Goal: Task Accomplishment & Management: Manage account settings

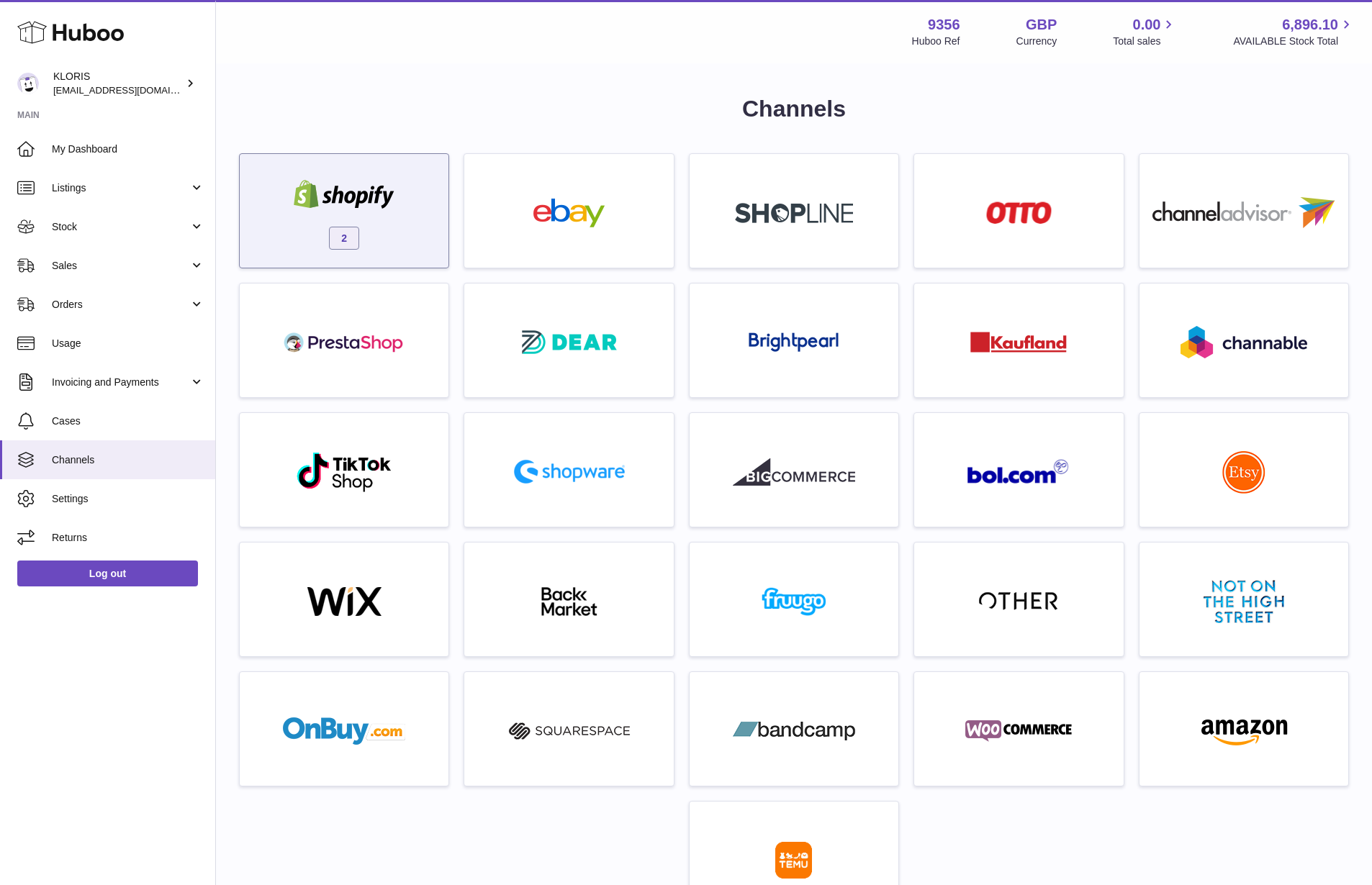
click at [293, 200] on img at bounding box center [344, 194] width 122 height 29
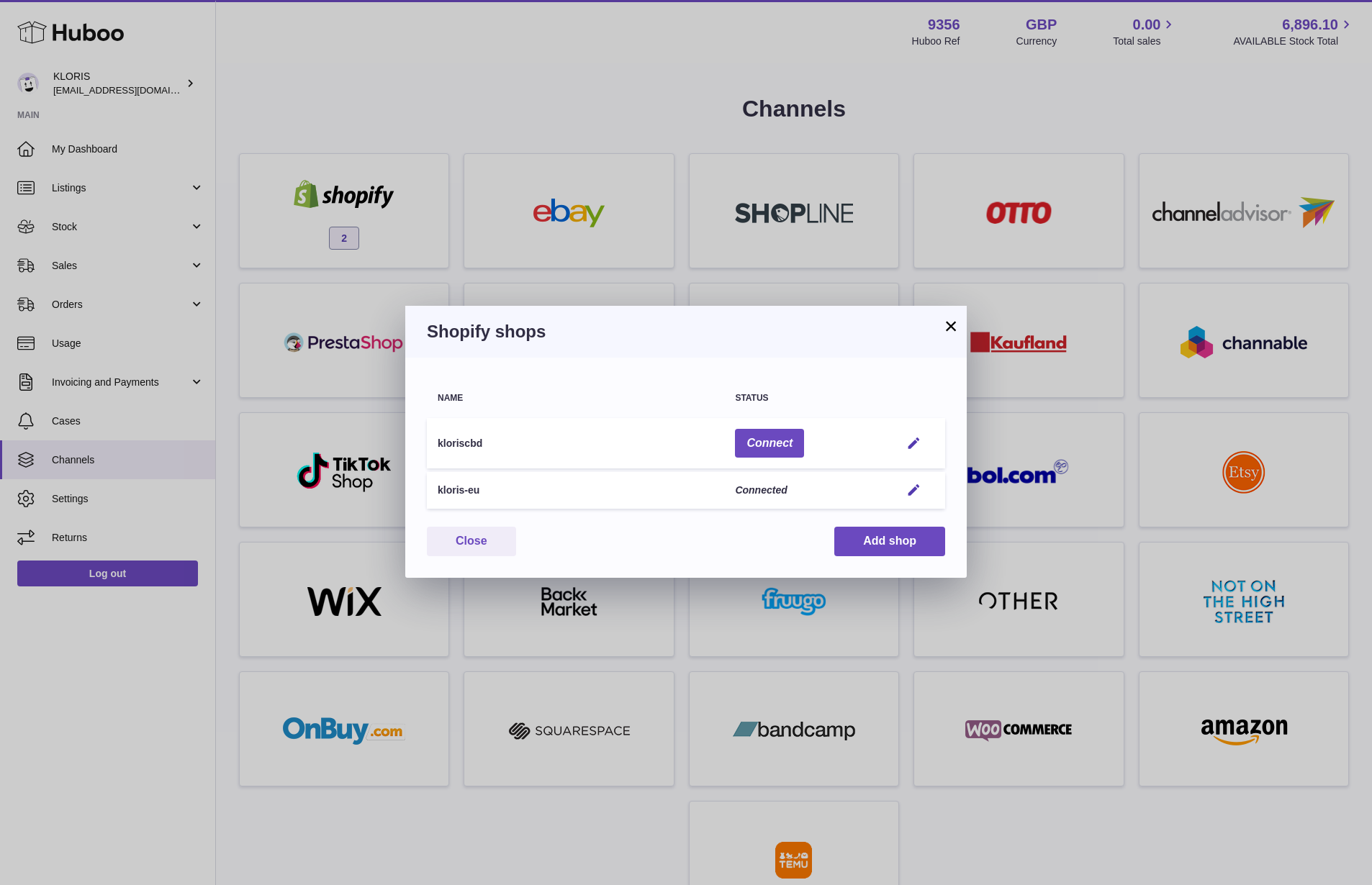
click at [947, 324] on button "×" at bounding box center [951, 325] width 17 height 17
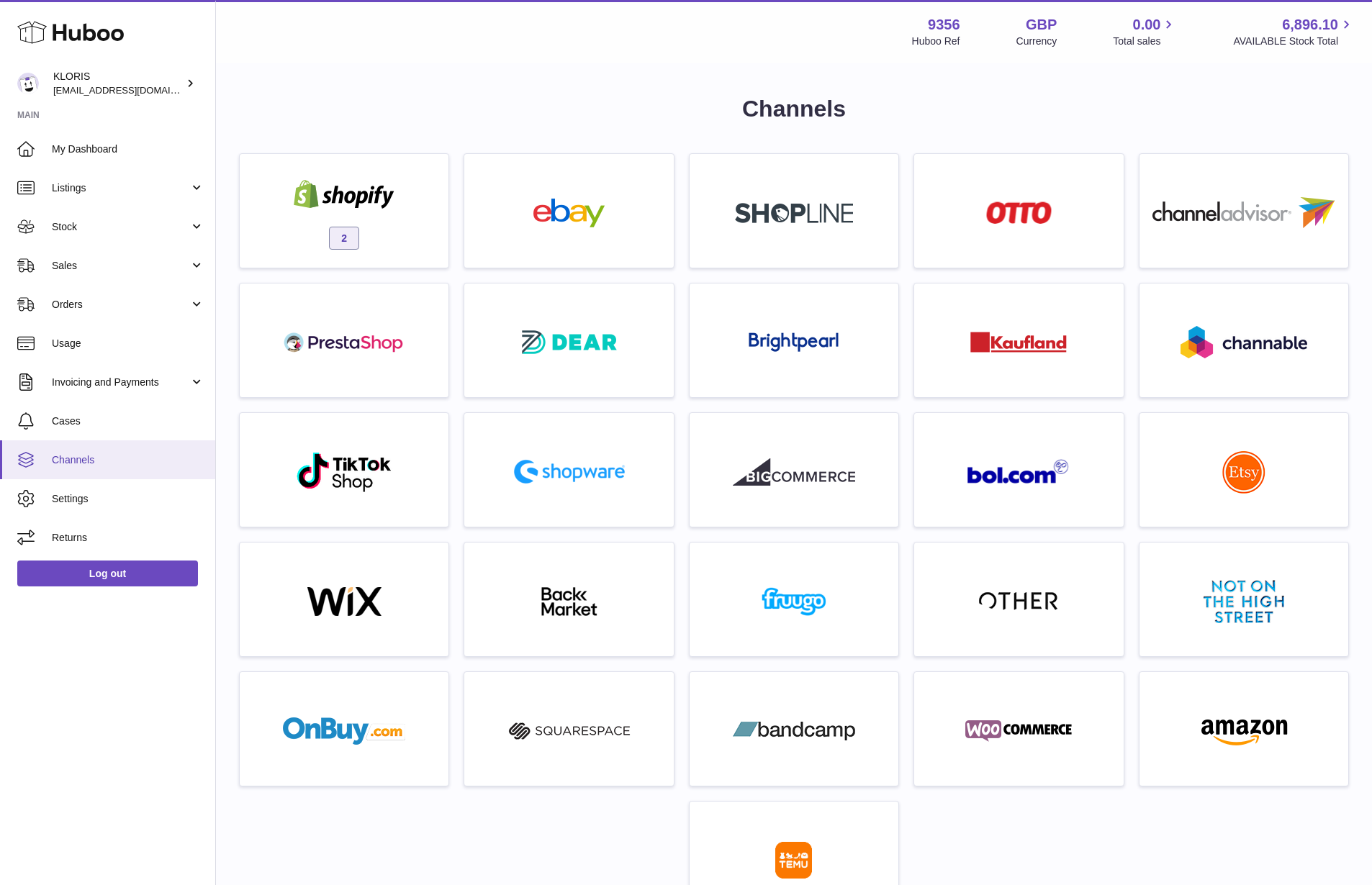
click at [73, 451] on link "Channels" at bounding box center [108, 459] width 216 height 39
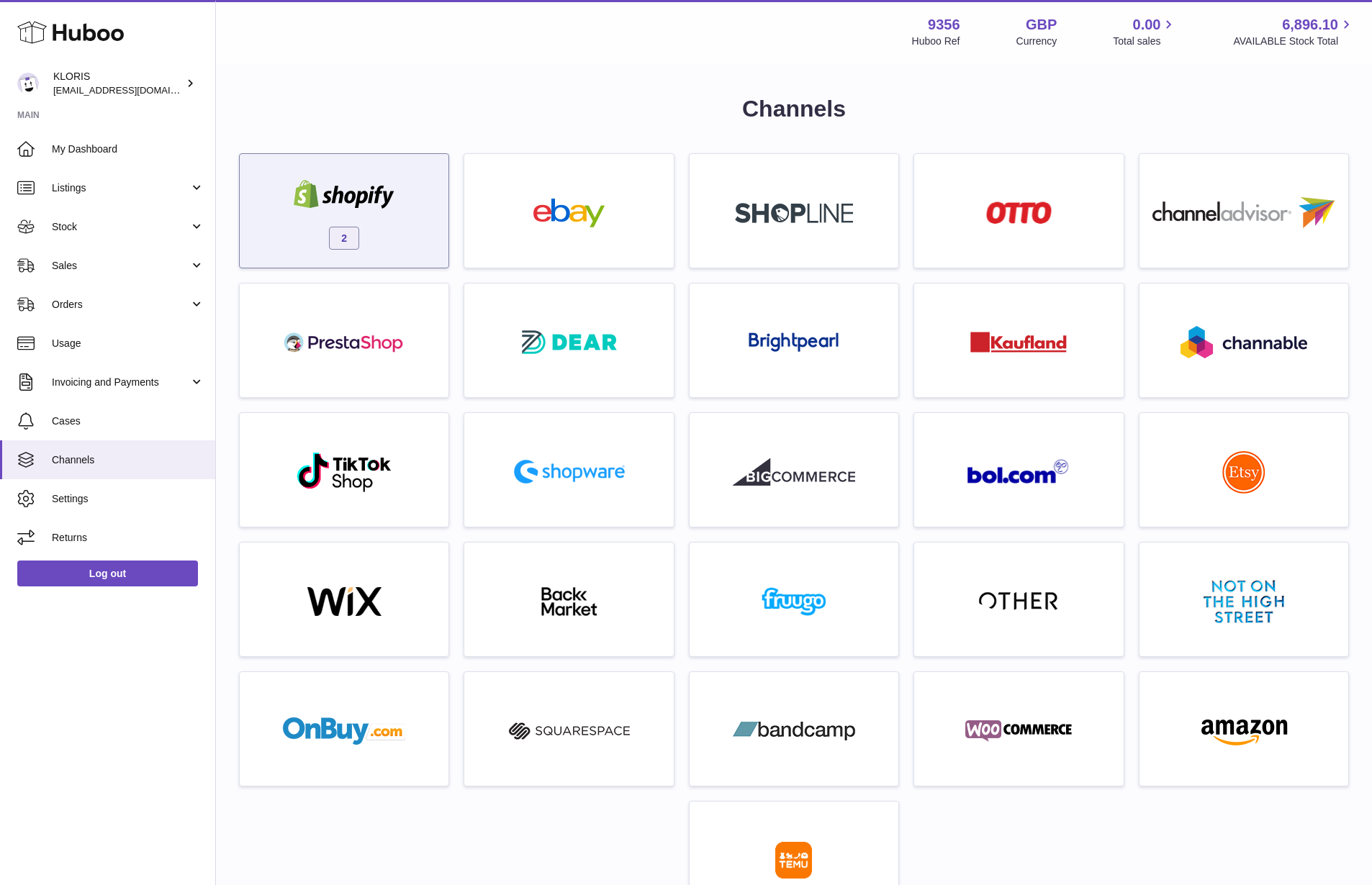
click at [390, 261] on div "2" at bounding box center [344, 211] width 210 height 115
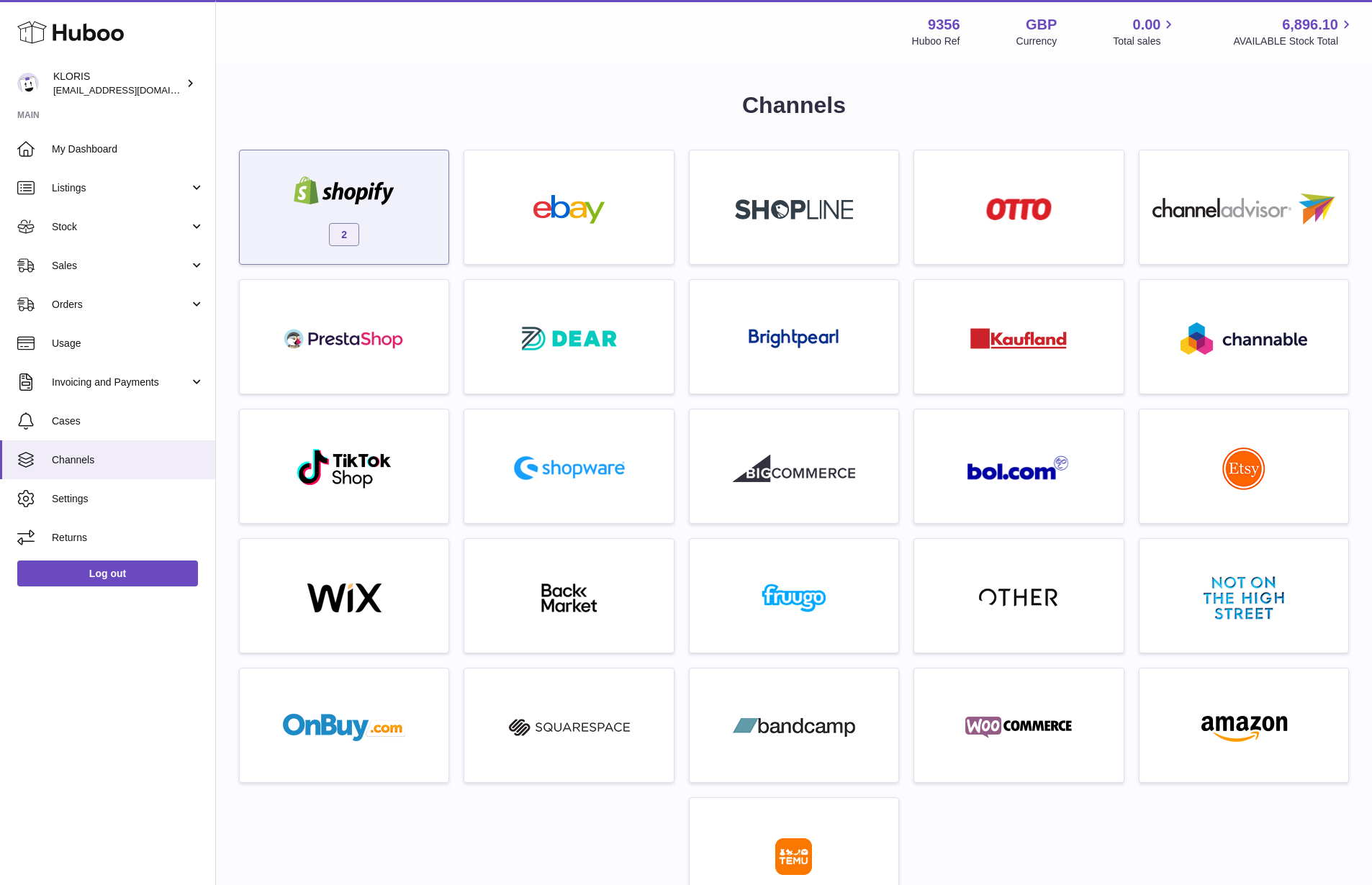
scroll to position [4, 0]
click at [418, 209] on div "2" at bounding box center [344, 210] width 194 height 93
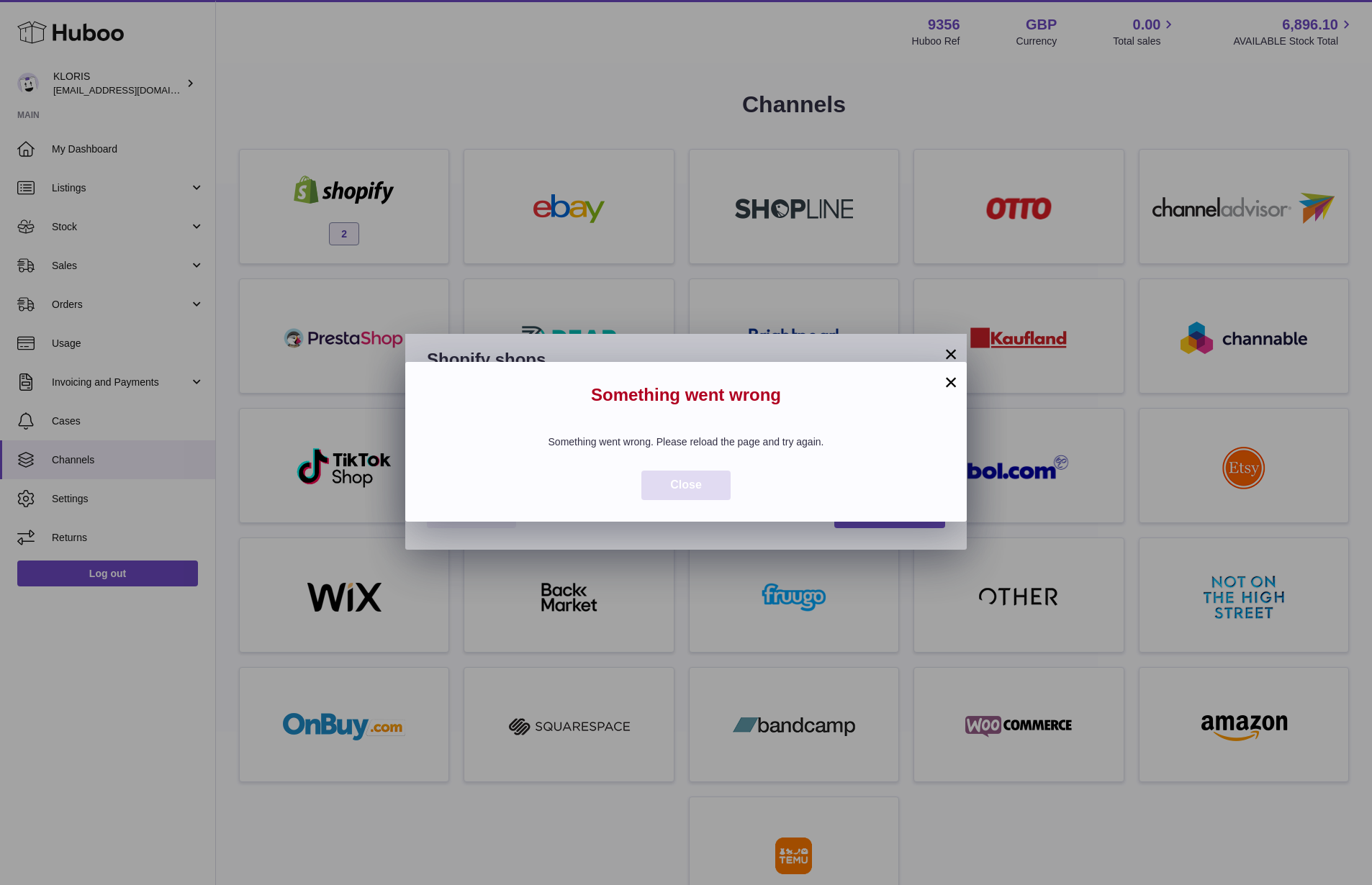
click at [714, 483] on button "Close" at bounding box center [686, 485] width 89 height 30
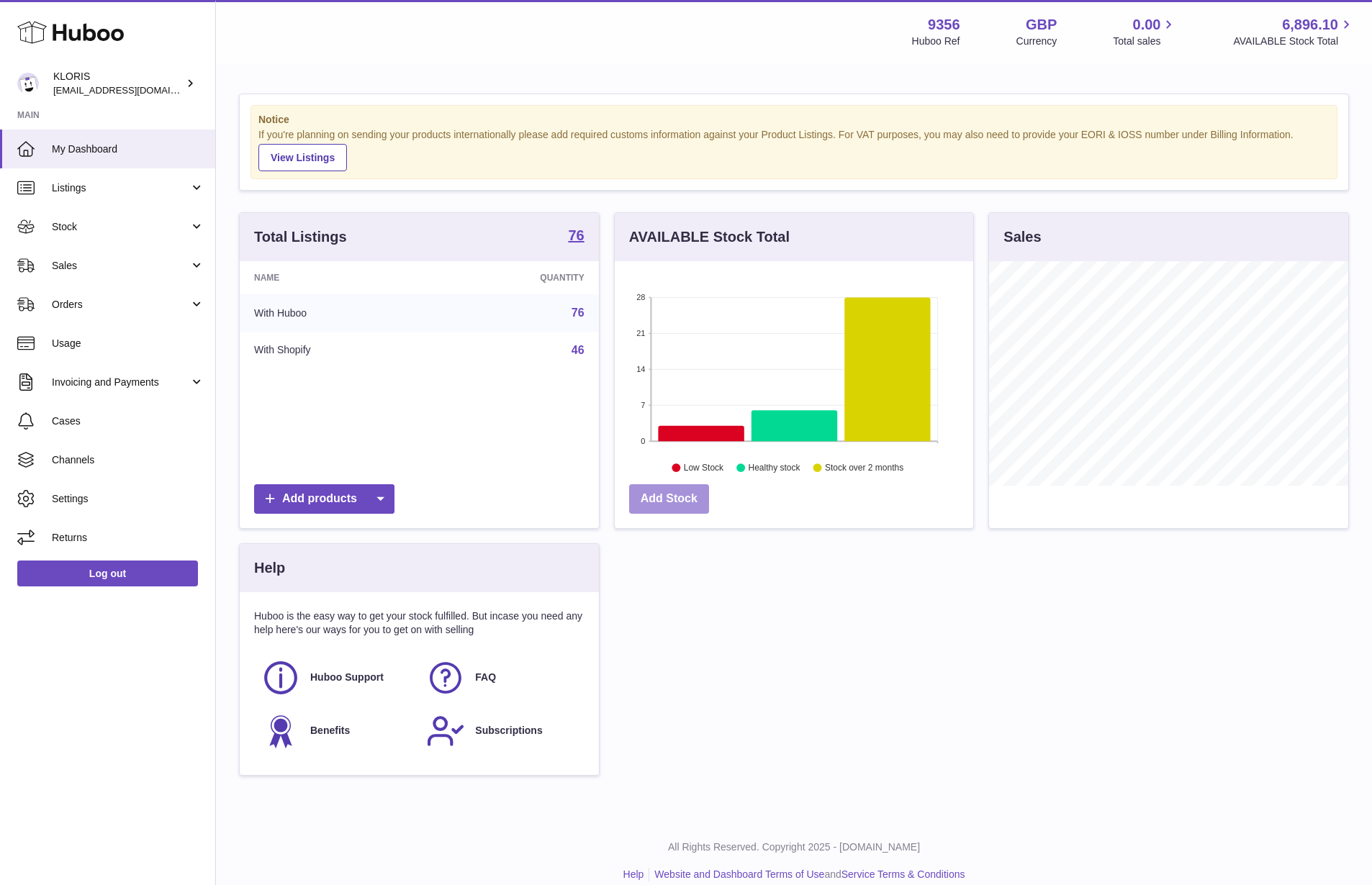
scroll to position [4, 0]
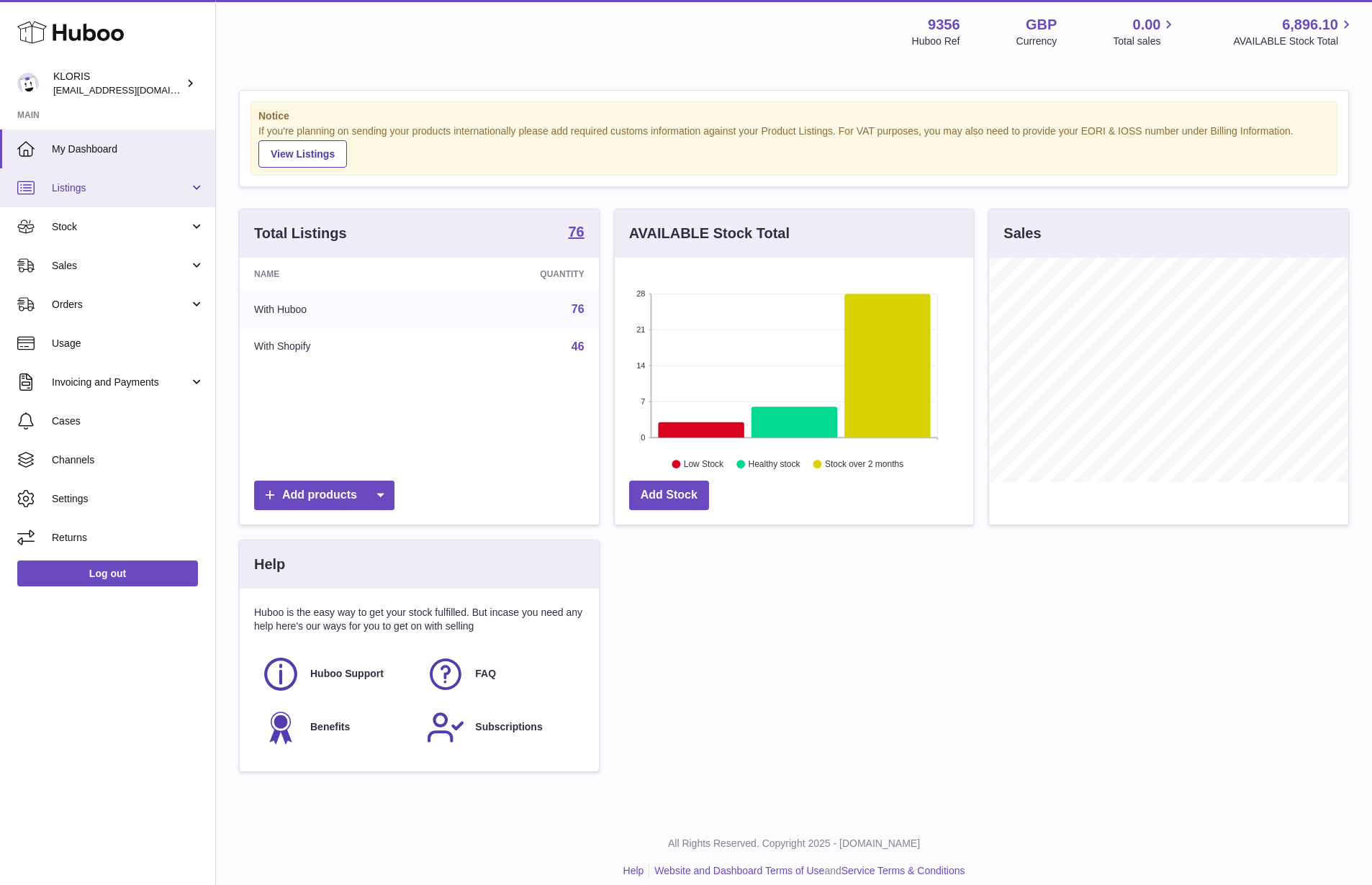
click at [140, 190] on span "Listings" at bounding box center [120, 188] width 137 height 13
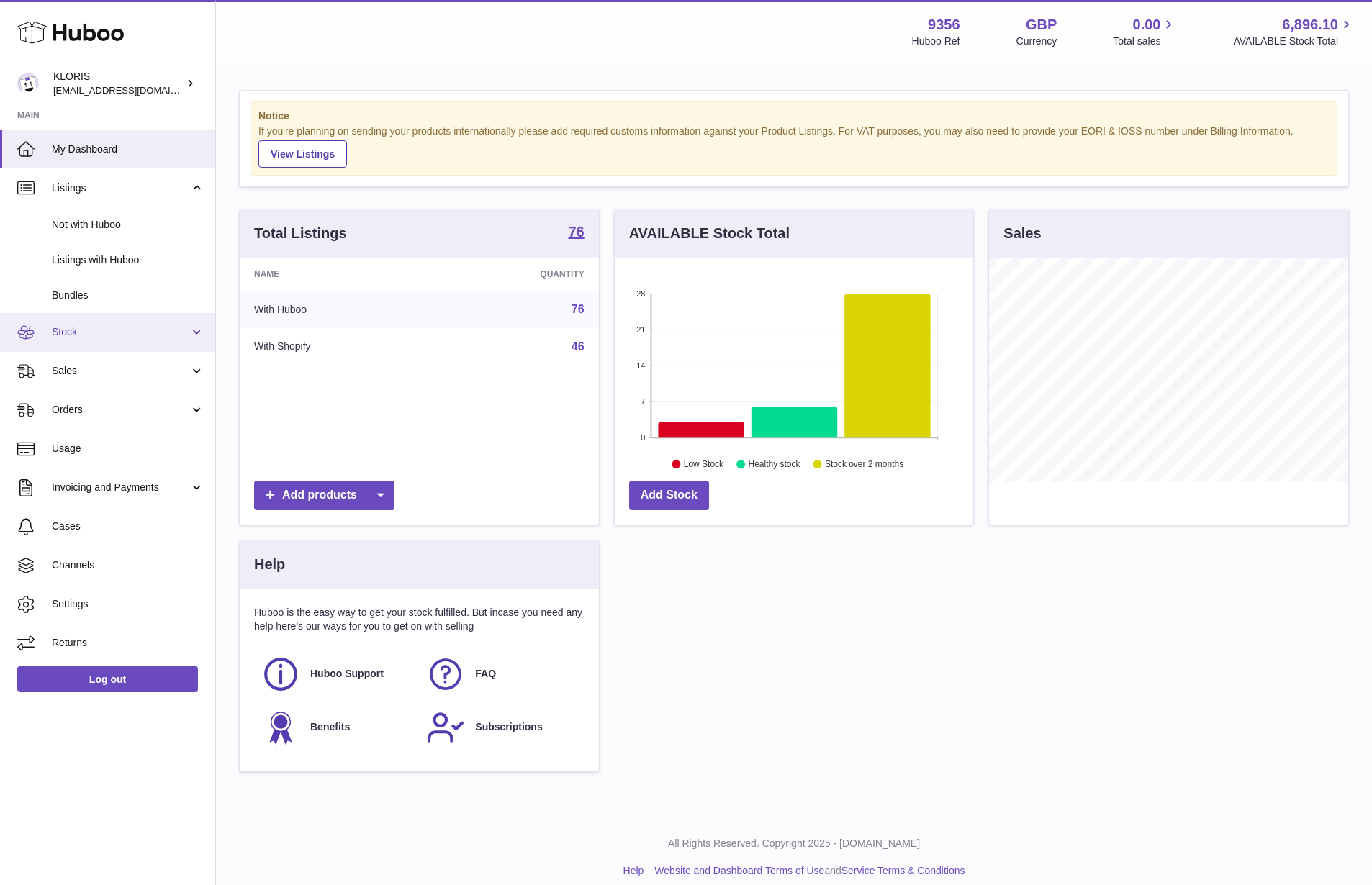
click at [119, 326] on span "Stock" at bounding box center [120, 332] width 137 height 13
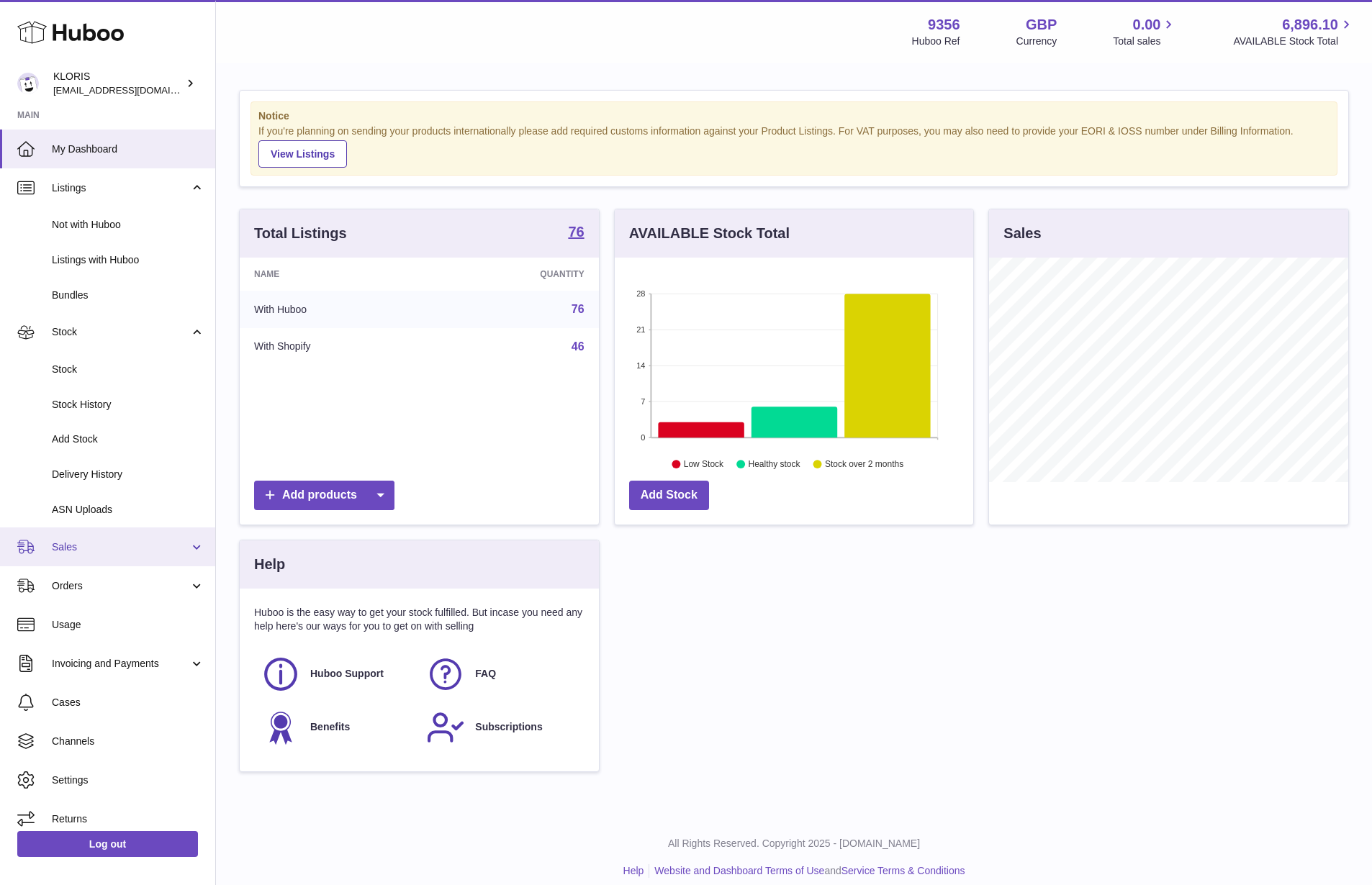
click at [119, 538] on link "Sales" at bounding box center [108, 546] width 216 height 39
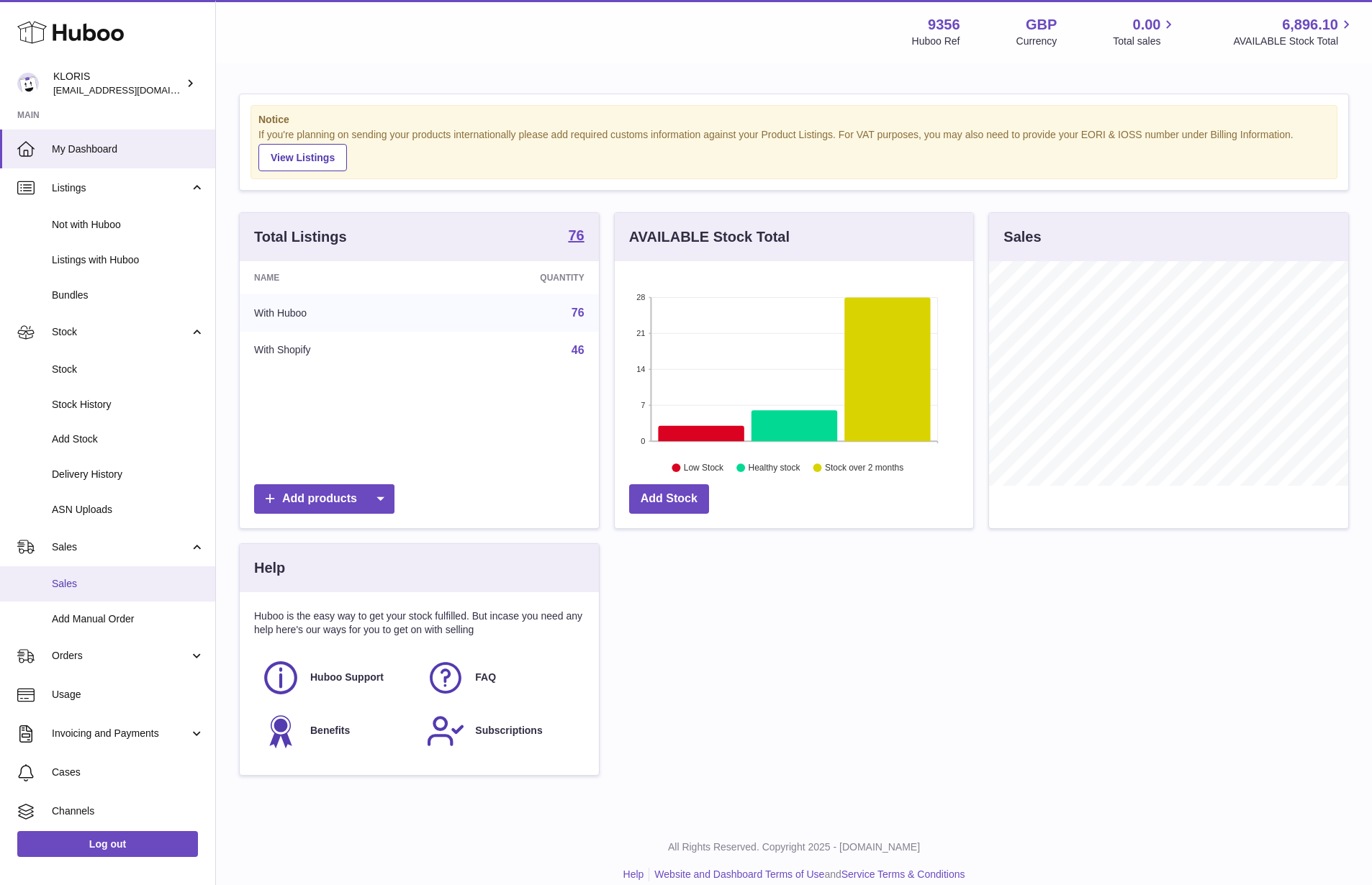
click at [112, 580] on span "Sales" at bounding box center [128, 584] width 153 height 13
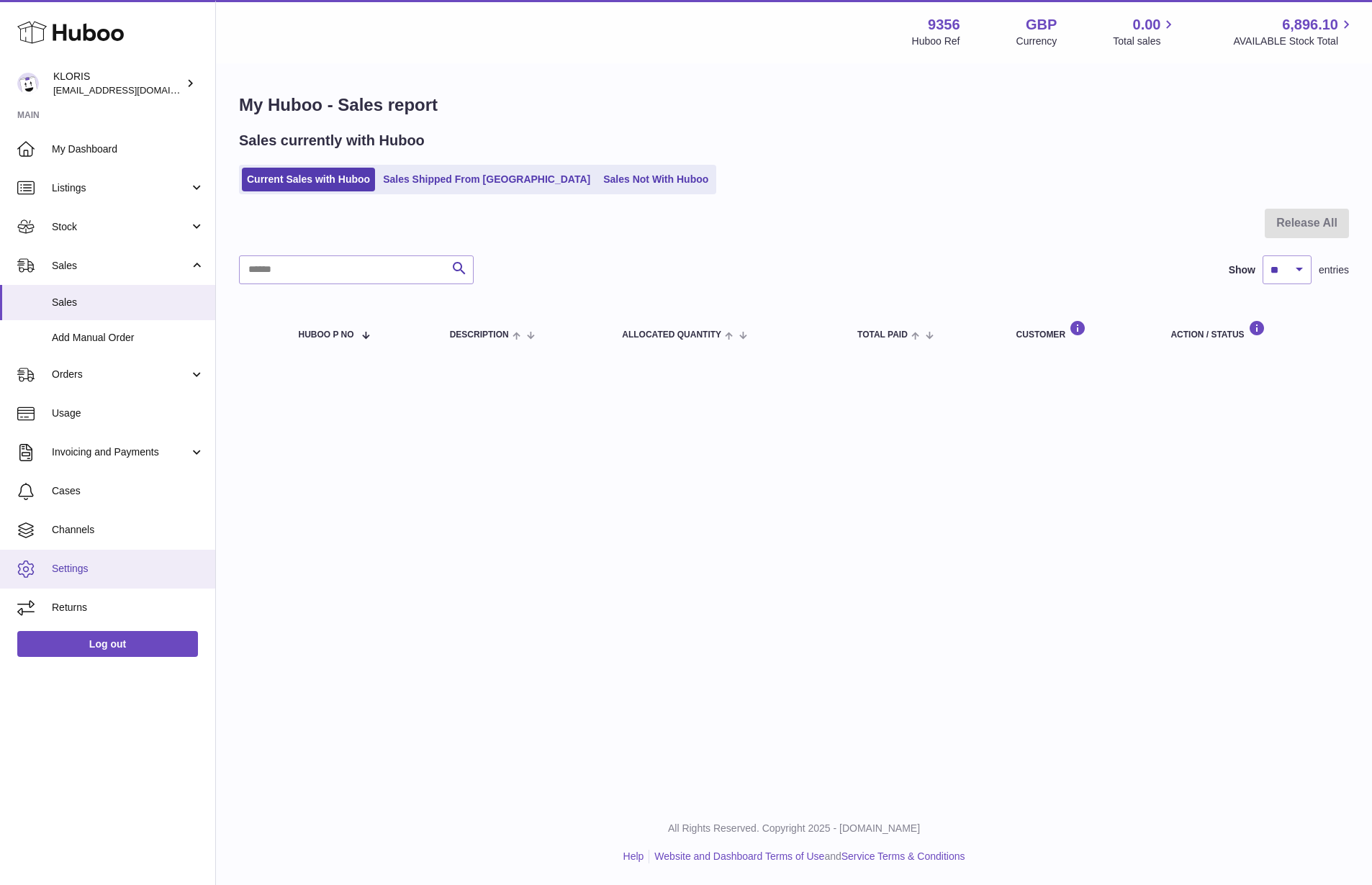
click at [58, 562] on span "Settings" at bounding box center [128, 569] width 153 height 13
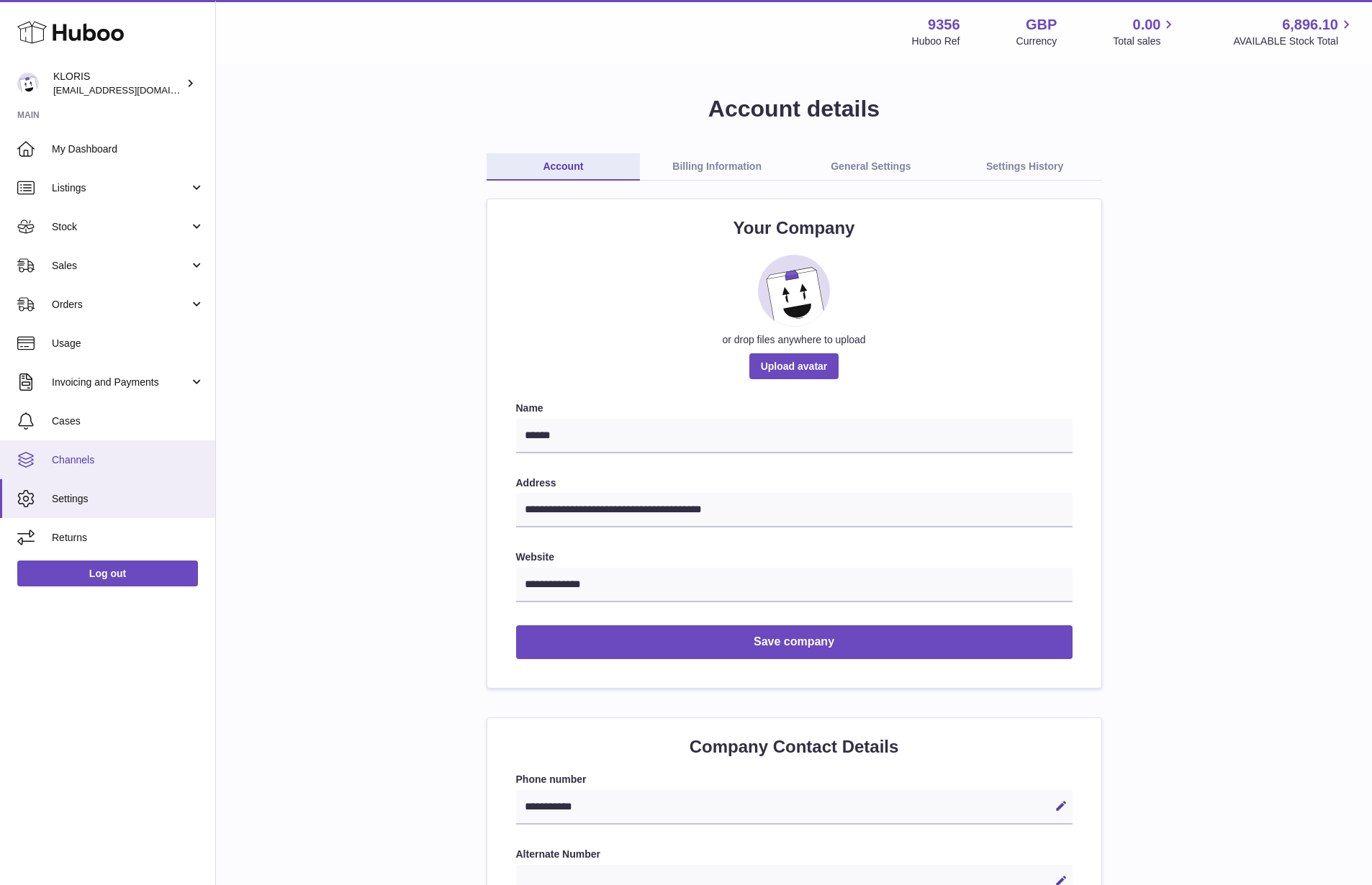
click at [109, 450] on link "Channels" at bounding box center [108, 459] width 216 height 39
click at [89, 458] on span "Channels" at bounding box center [128, 460] width 153 height 13
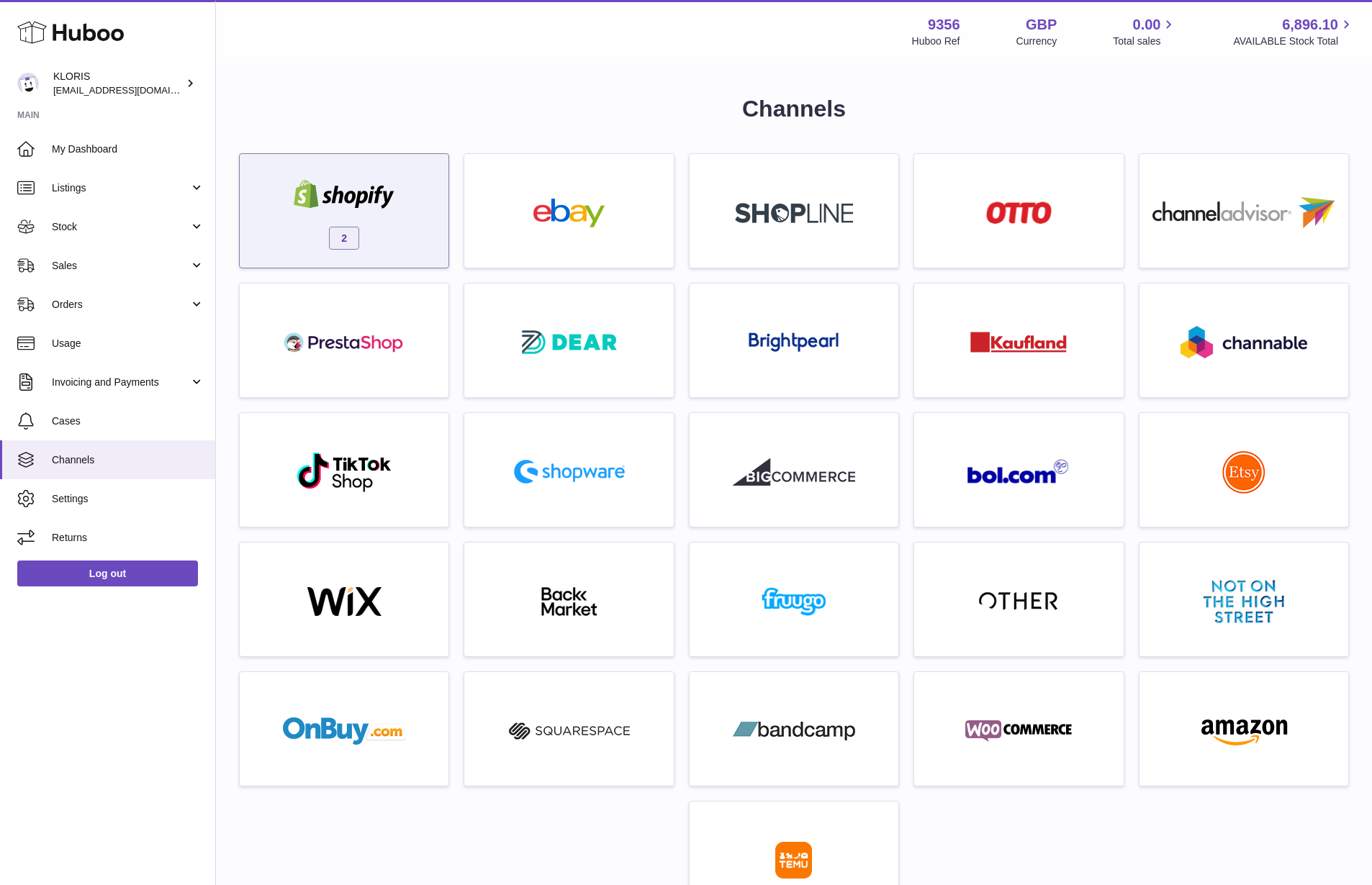
click at [421, 214] on div "2" at bounding box center [344, 214] width 194 height 93
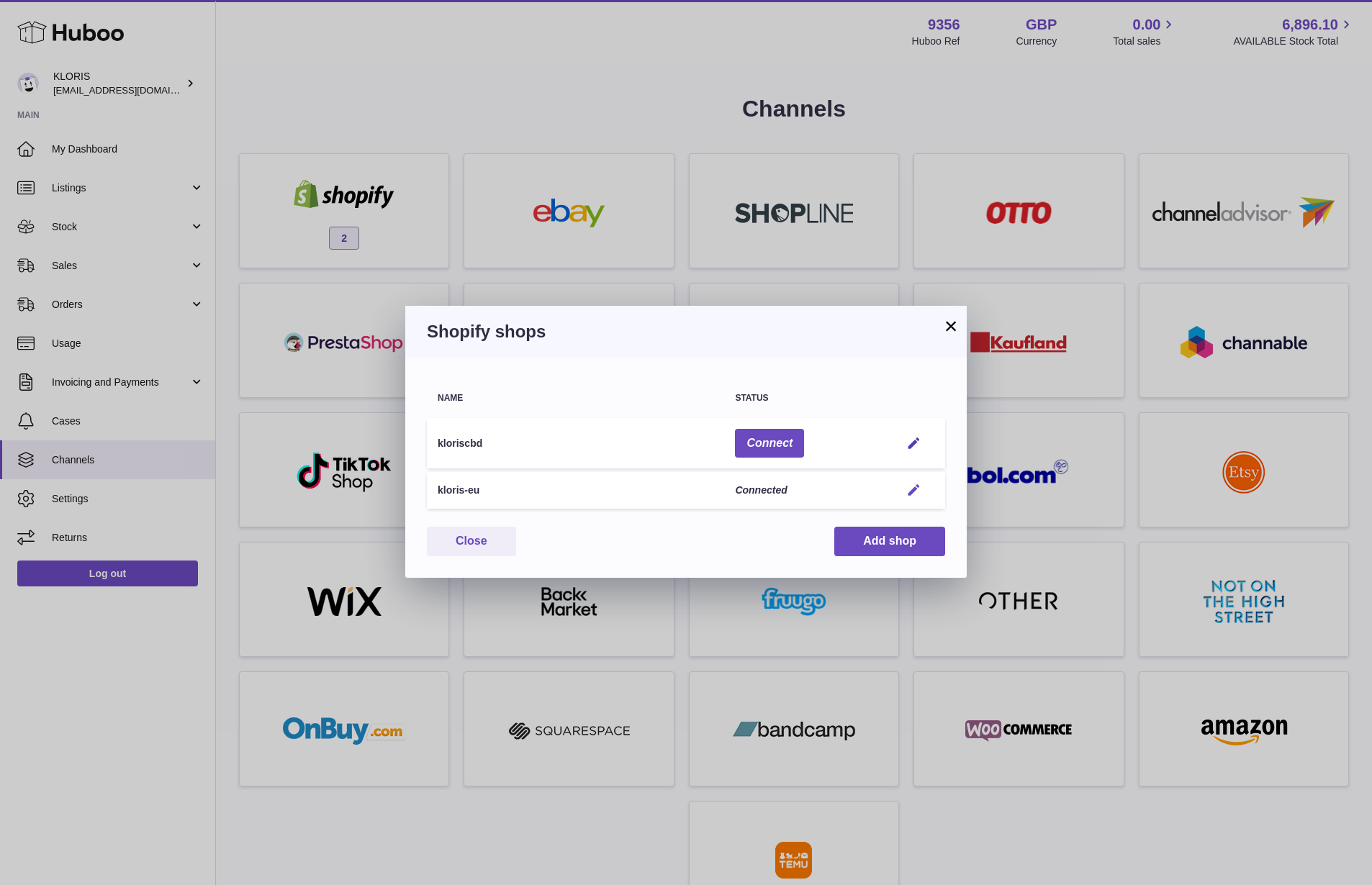
click at [918, 493] on em "button" at bounding box center [914, 491] width 15 height 15
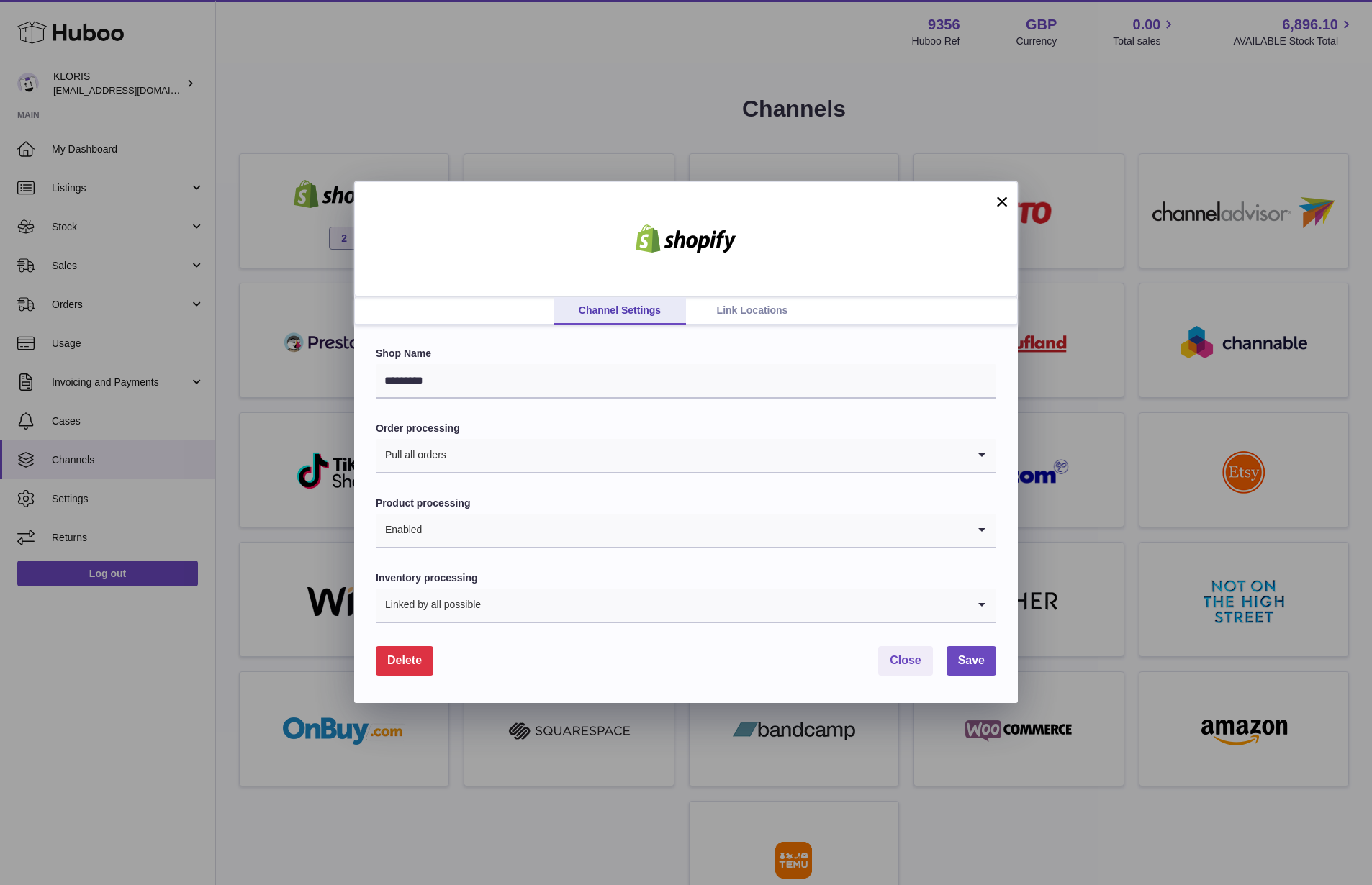
click at [758, 316] on link "Link Locations" at bounding box center [752, 311] width 132 height 27
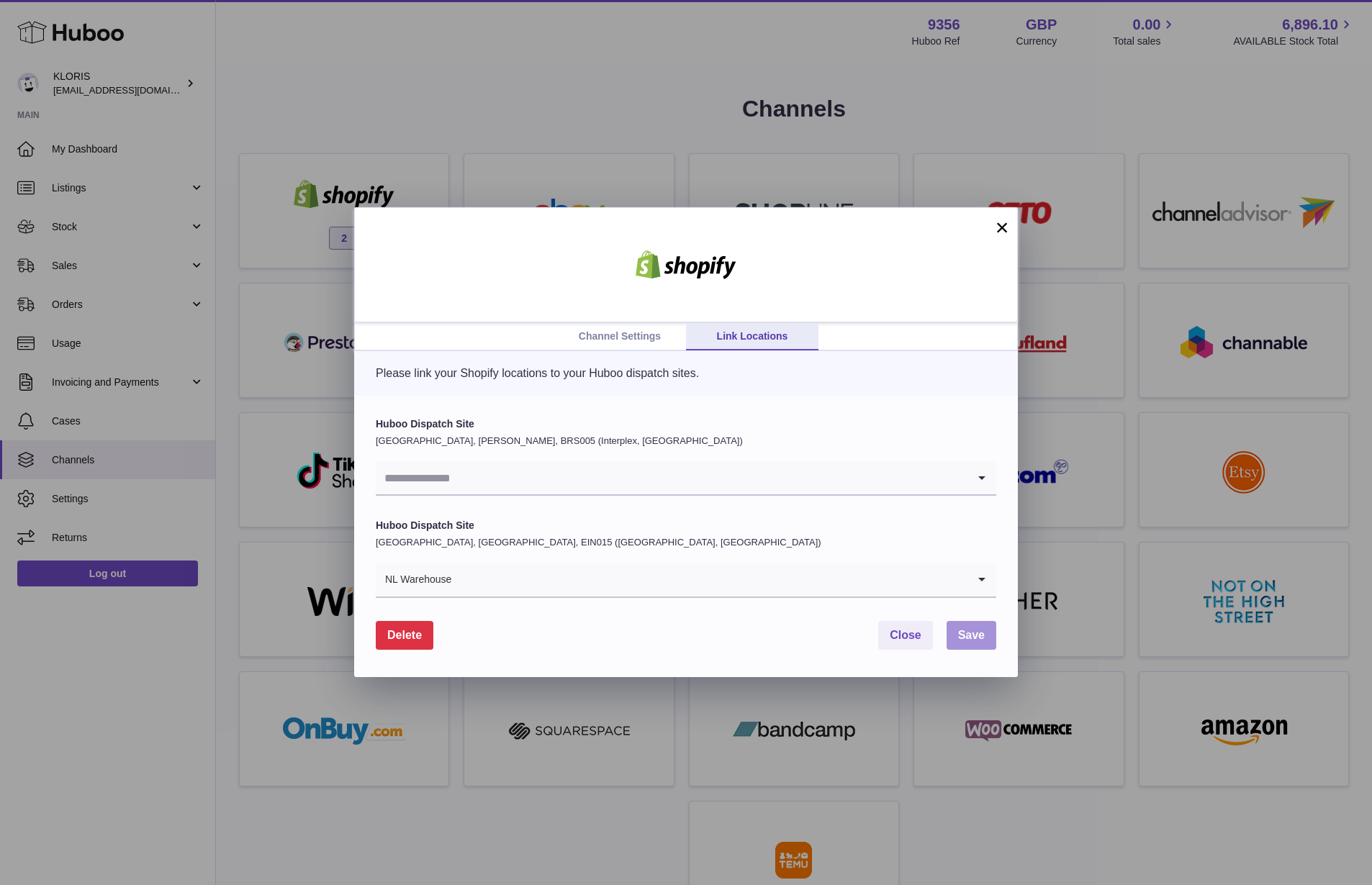
click at [966, 636] on span "Save" at bounding box center [971, 635] width 27 height 13
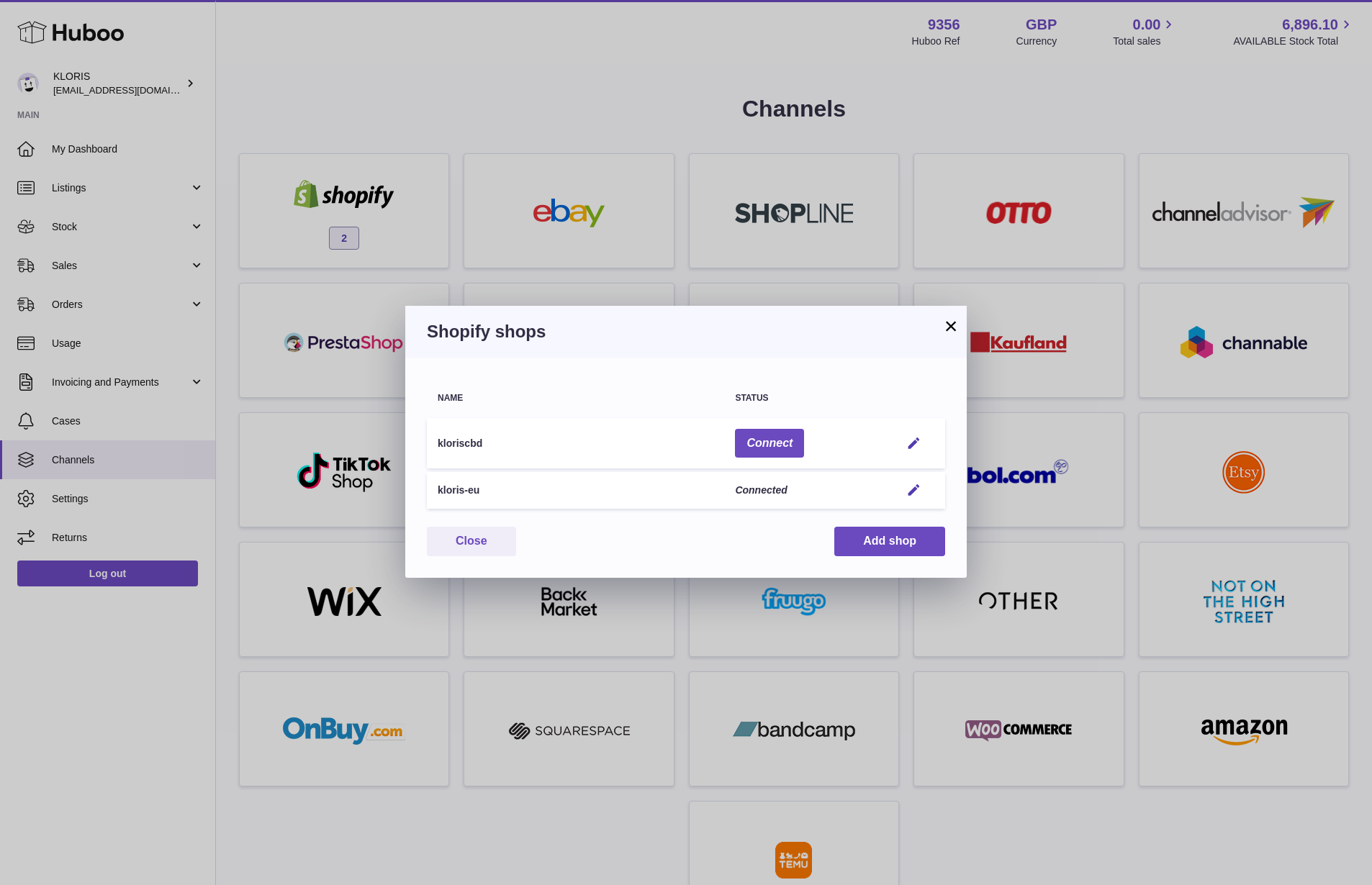
click at [949, 332] on button "×" at bounding box center [951, 325] width 17 height 17
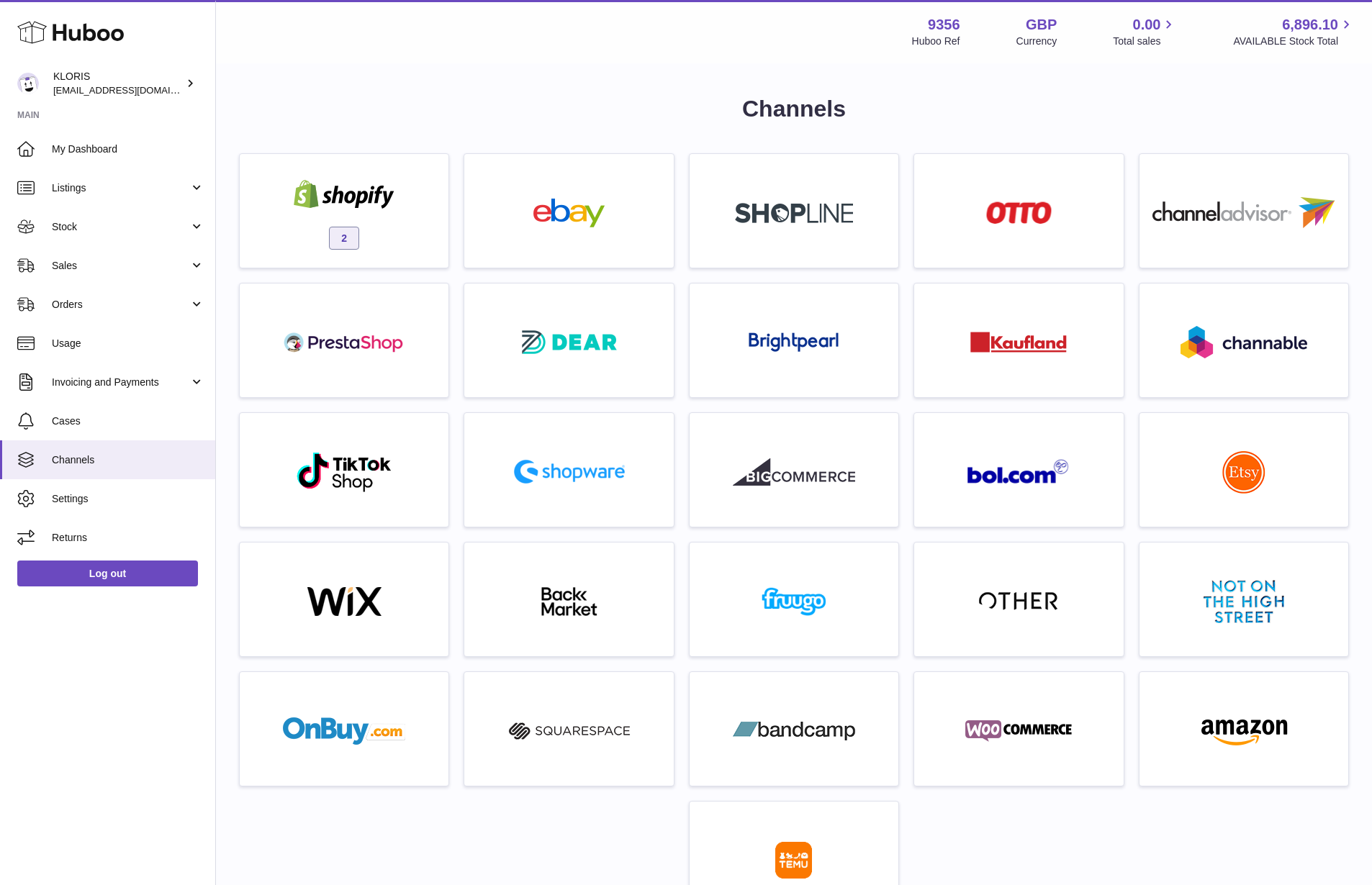
click at [197, 703] on div "Huboo KLORIS huboo@kloriscbd.com Main My Dashboard Listings Not with Huboo List…" at bounding box center [108, 442] width 216 height 885
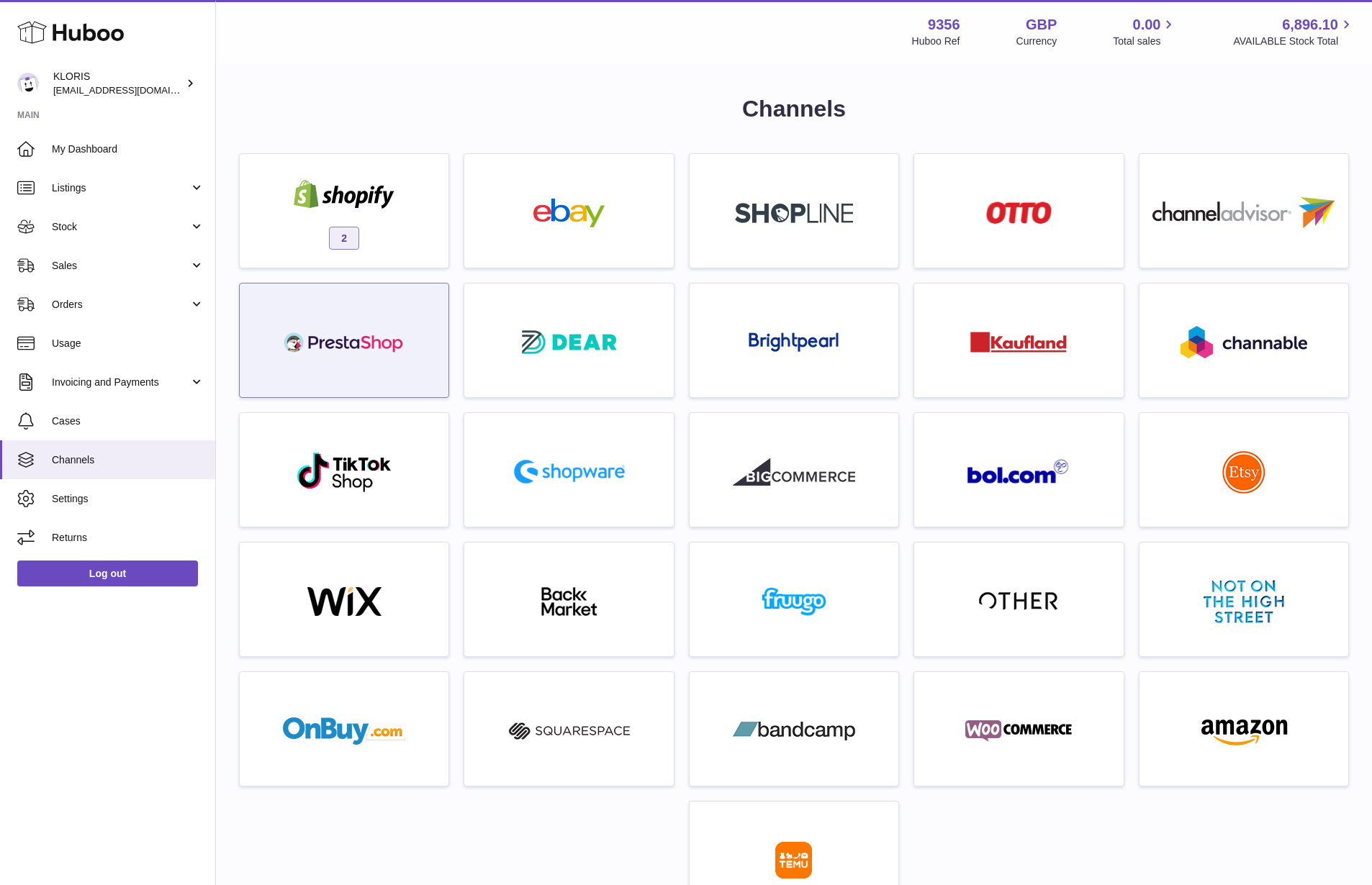
scroll to position [4, 0]
